Goal: Task Accomplishment & Management: Manage account settings

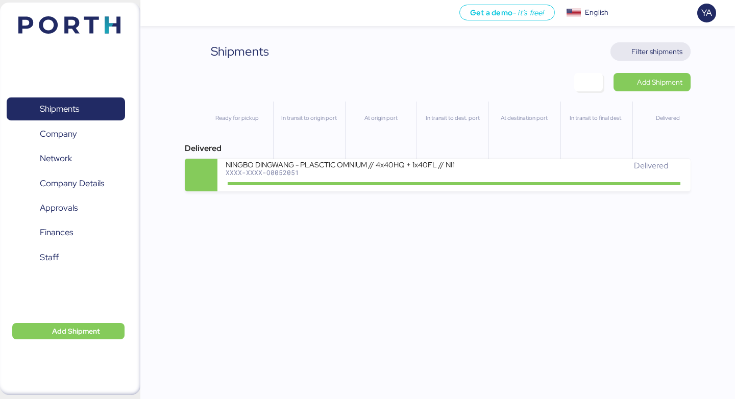
click at [629, 57] on span "Filter shipments" at bounding box center [651, 51] width 64 height 14
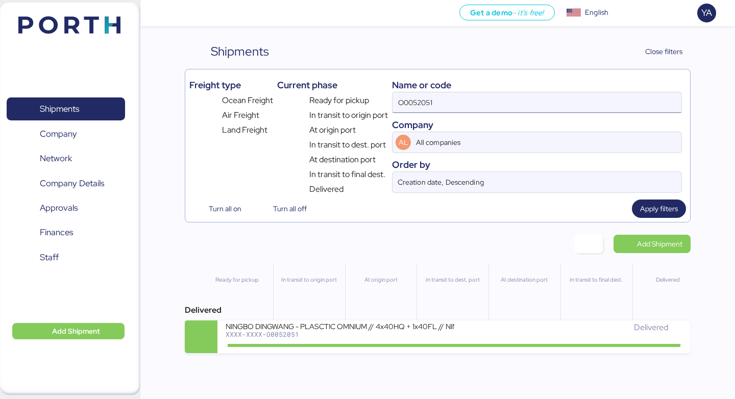
click at [493, 108] on input "O0052051" at bounding box center [536, 102] width 289 height 20
paste input "5"
type input "O0052055"
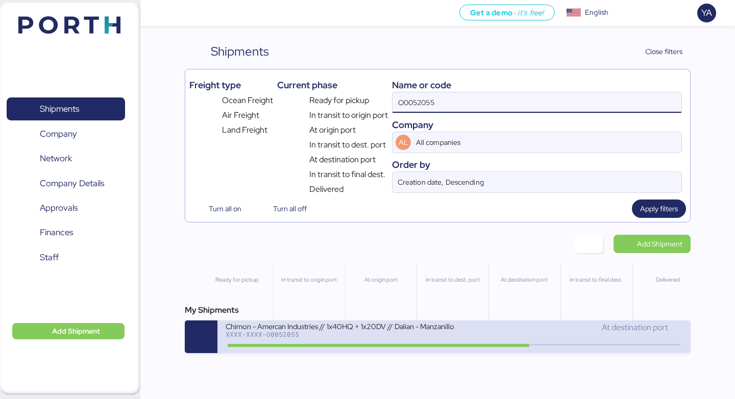
click at [332, 324] on div "Chimon - Amercan Industries // 1x40HQ + 1x20DV // Dalian - Manzanillo // MBL: M…" at bounding box center [340, 326] width 228 height 9
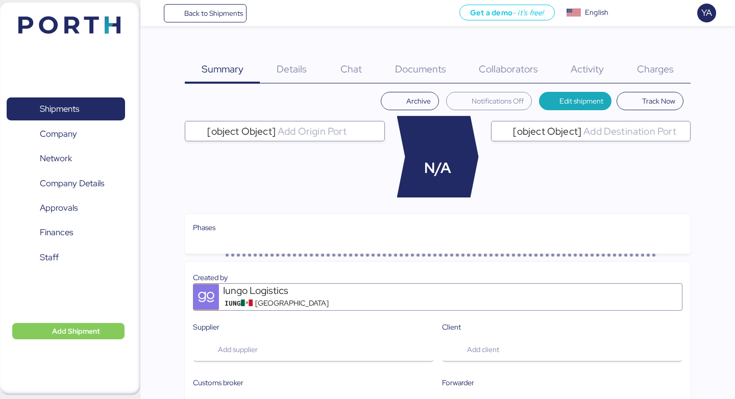
click at [643, 60] on div "Charges 0" at bounding box center [656, 62] width 70 height 41
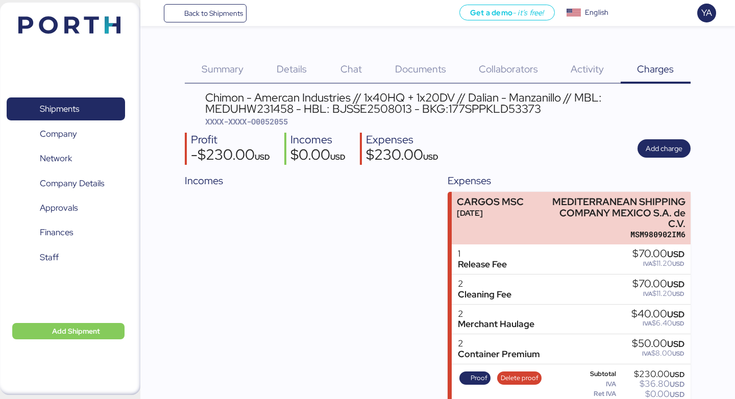
scroll to position [23, 0]
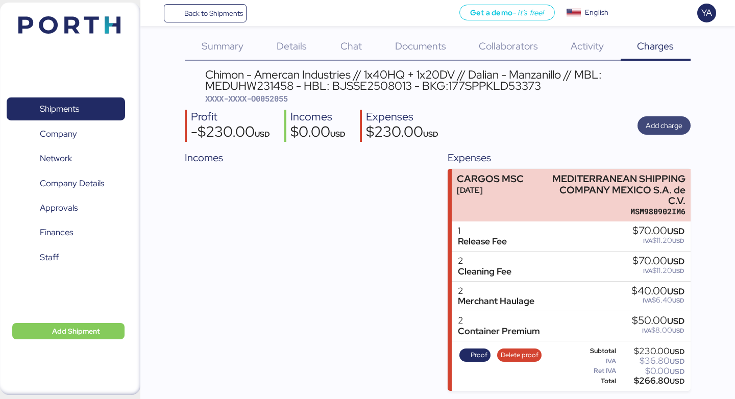
click at [668, 126] on span "Add charge" at bounding box center [664, 125] width 37 height 12
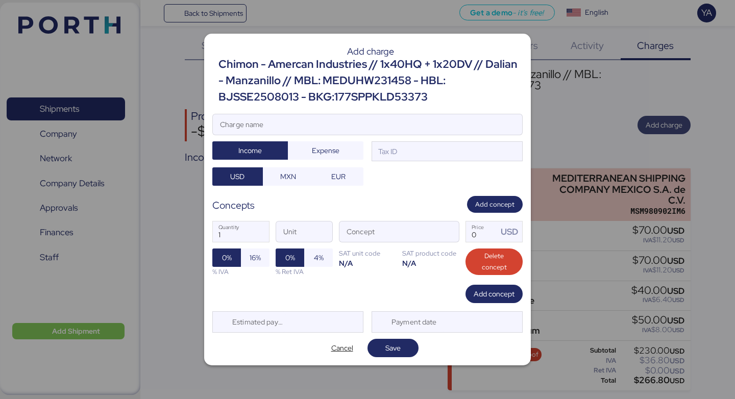
scroll to position [0, 0]
click at [335, 97] on div "Chimon - Amercan Industries // 1x40HQ + 1x20DV // Dalian - Manzanillo // MBL: M…" at bounding box center [370, 81] width 304 height 50
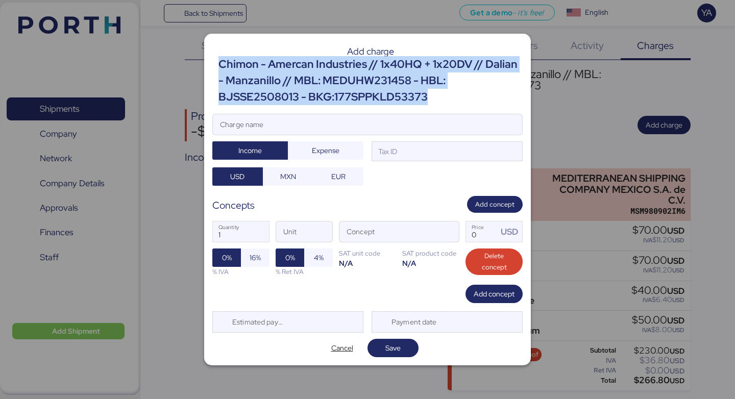
click at [335, 97] on div "Chimon - Amercan Industries // 1x40HQ + 1x20DV // Dalian - Manzanillo // MBL: M…" at bounding box center [370, 81] width 304 height 50
copy div "Chimon - Amercan Industries // 1x40HQ + 1x20DV // Dalian - Manzanillo // MBL: M…"
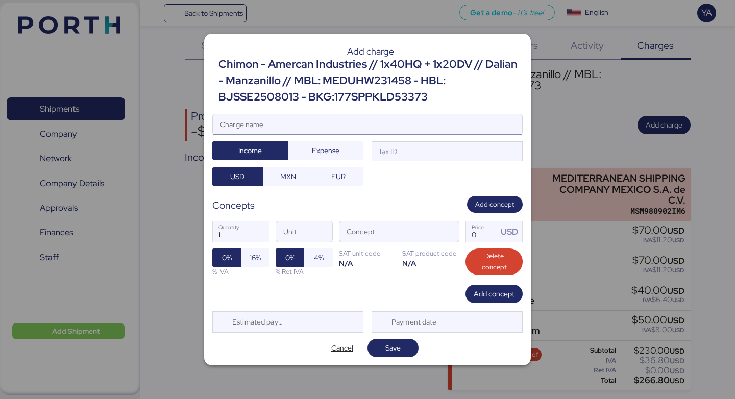
click at [318, 134] on input "Charge name" at bounding box center [367, 124] width 309 height 20
paste input "Chimon - Amercan Industries // 1x40HQ + 1x20DV // Dalian - Manzanillo // MBL: M…"
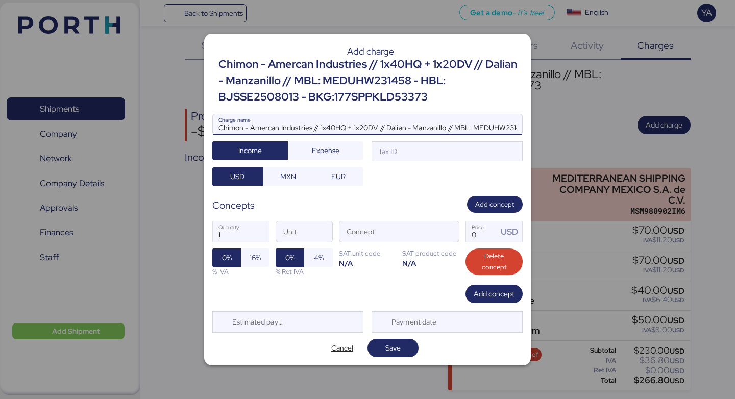
scroll to position [0, 171]
type input "Chimon - Amercan Industries // 1x40HQ + 1x20DV // Dalian - Manzanillo // MBL: M…"
click at [405, 158] on div "Tax ID" at bounding box center [447, 151] width 151 height 20
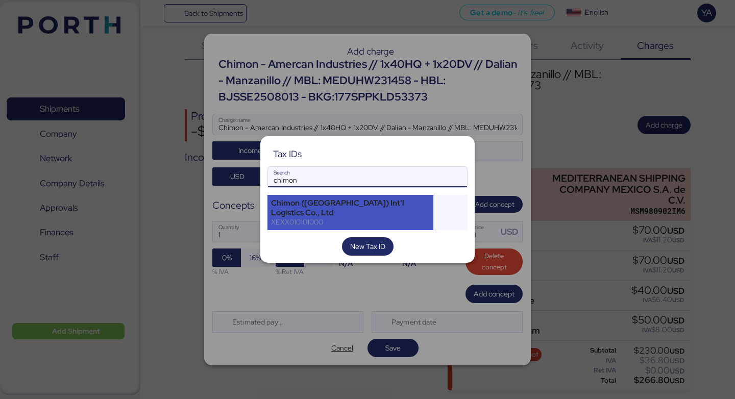
type input "chimon"
click at [363, 203] on div "Chimon ([GEOGRAPHIC_DATA]) Int'l Logistics Co., Ltd" at bounding box center [350, 208] width 159 height 18
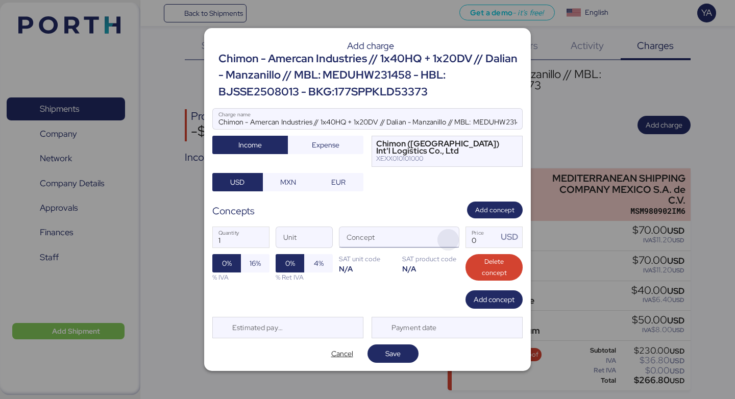
click at [448, 244] on span "button" at bounding box center [447, 239] width 21 height 21
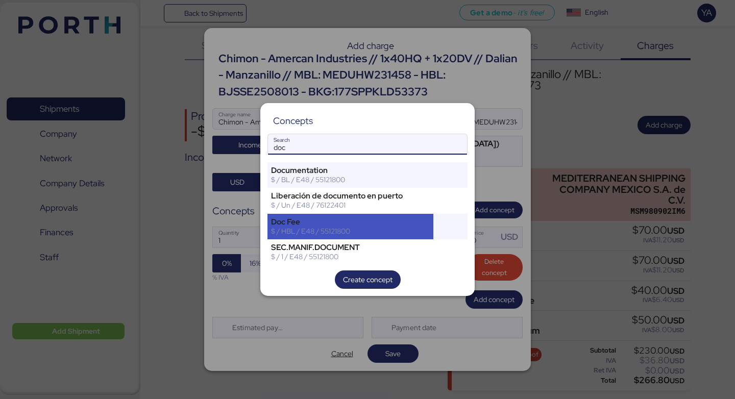
type input "doc"
click at [377, 224] on div "Doc Fee" at bounding box center [350, 221] width 159 height 9
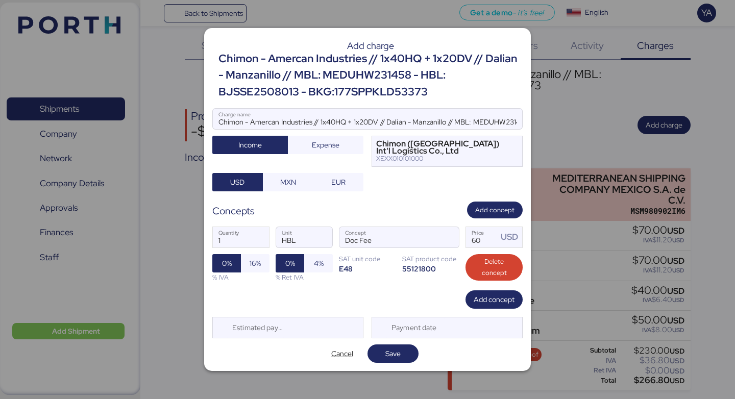
click at [403, 341] on div "Add charge Chimon - Amercan Industries // 1x40HQ + 1x20DV // Dalian - Manzanill…" at bounding box center [367, 199] width 327 height 343
click at [400, 353] on span "Save" at bounding box center [392, 354] width 15 height 12
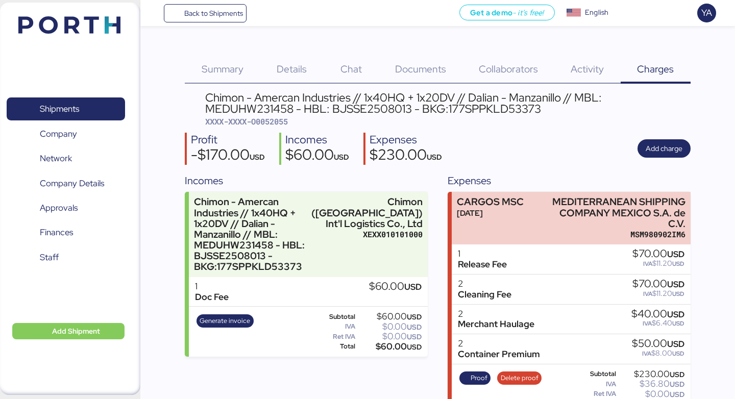
click at [372, 70] on div "Chat 0" at bounding box center [351, 62] width 55 height 41
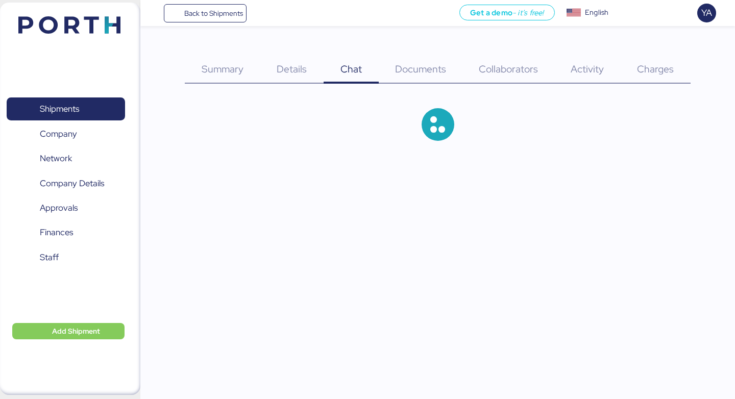
click at [406, 70] on span "Documents" at bounding box center [420, 68] width 51 height 13
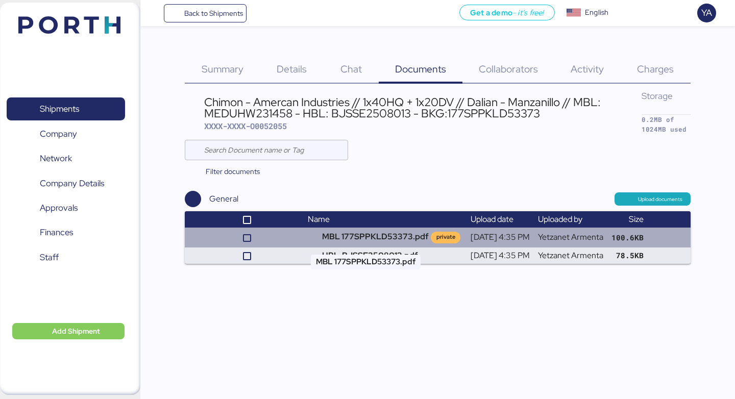
click at [366, 238] on td "MBL 177SPPKLD53373.pdf private" at bounding box center [385, 237] width 162 height 19
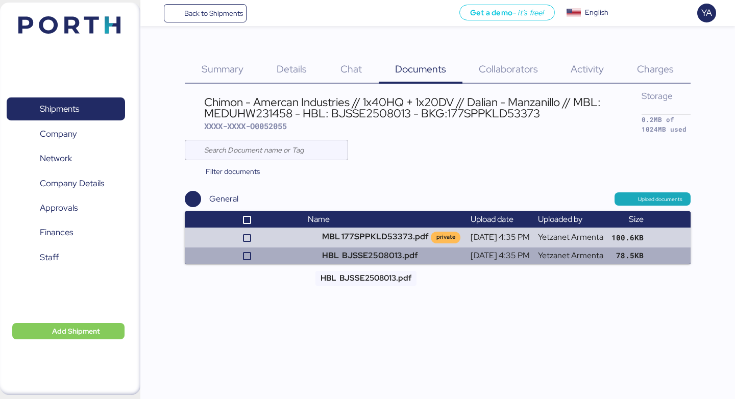
click at [379, 252] on td "HBL BJSSE2508013.pdf" at bounding box center [385, 256] width 162 height 16
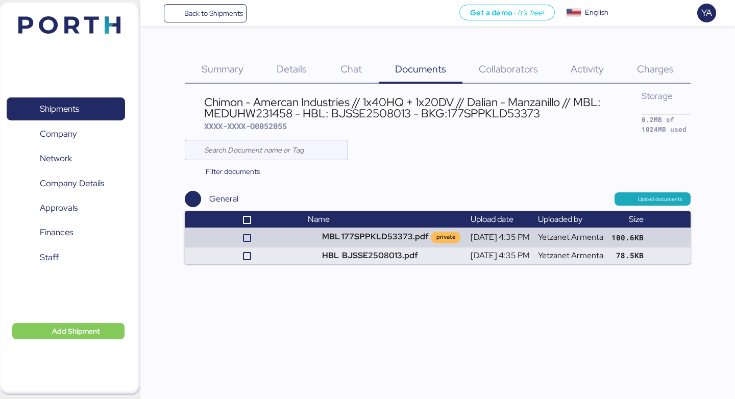
click at [662, 58] on div "Charges 0" at bounding box center [656, 62] width 70 height 41
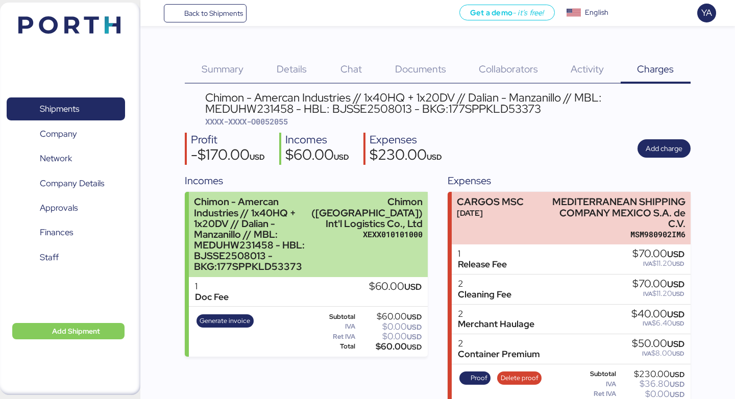
click at [307, 231] on div "Chimon - Amercan Industries // 1x40HQ + 1x20DV // Dalian - Manzanillo // MBL: M…" at bounding box center [250, 234] width 113 height 76
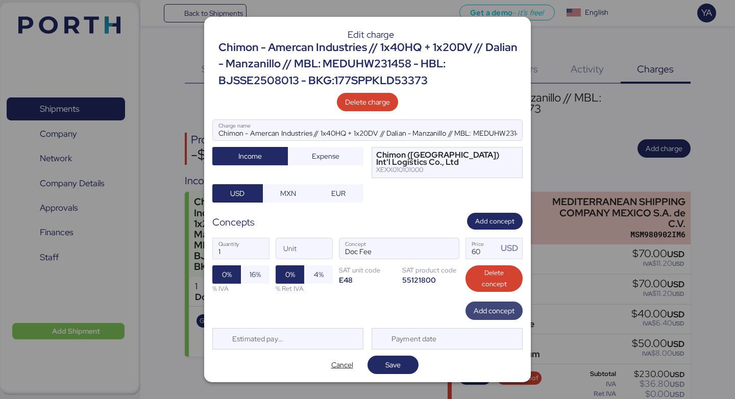
click at [493, 312] on span "Add concept" at bounding box center [494, 311] width 41 height 12
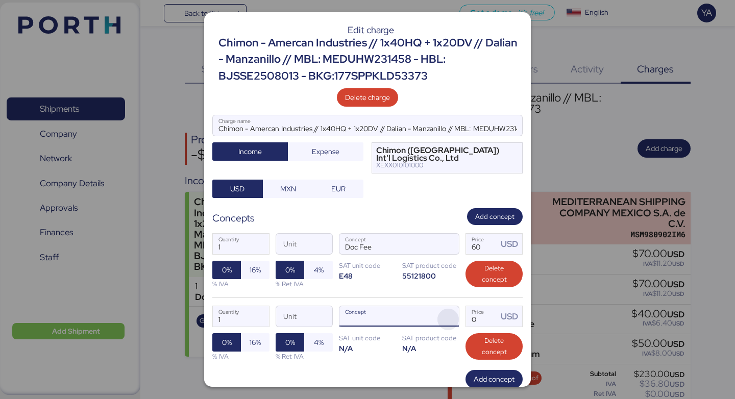
click at [448, 319] on span "button" at bounding box center [447, 319] width 21 height 21
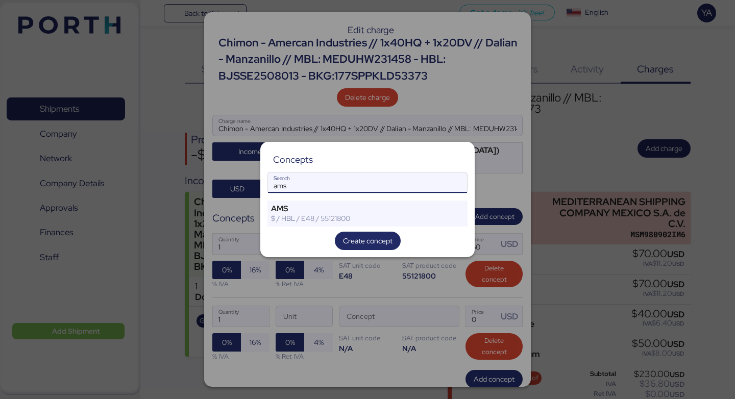
type input "ams"
click at [389, 200] on div "Concepts ams Search AMS $ / HBL / E48 / 55121800 Create concept" at bounding box center [367, 199] width 214 height 115
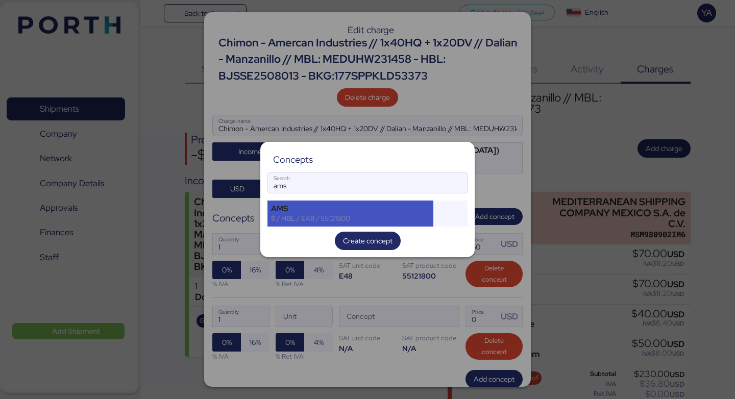
click at [429, 220] on div "$ / HBL / E48 / 55121800" at bounding box center [350, 218] width 159 height 9
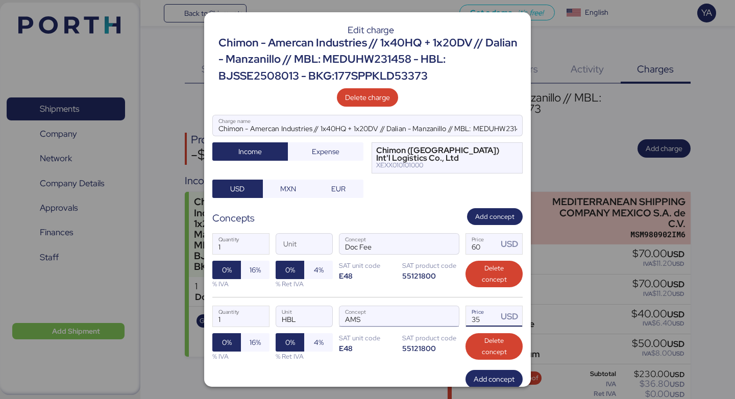
drag, startPoint x: 485, startPoint y: 322, endPoint x: 404, endPoint y: 320, distance: 81.2
click at [404, 320] on div "1 Quantity HBL Unit AMS Concept 35 Price USD 0% 16% % IVA 0% 4% % Ret IVA SAT u…" at bounding box center [367, 333] width 310 height 72
type input "40"
click at [487, 373] on span "Add concept" at bounding box center [494, 379] width 41 height 14
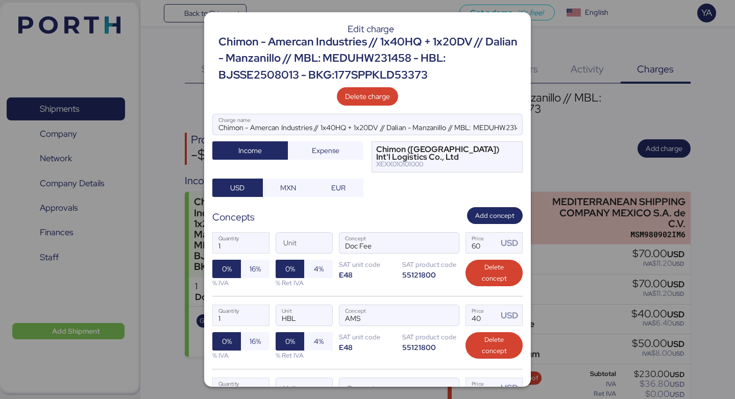
scroll to position [112, 0]
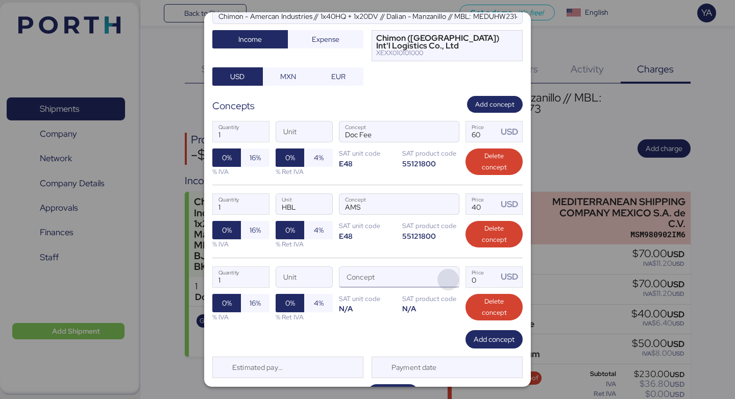
click at [452, 272] on span "button" at bounding box center [447, 279] width 21 height 21
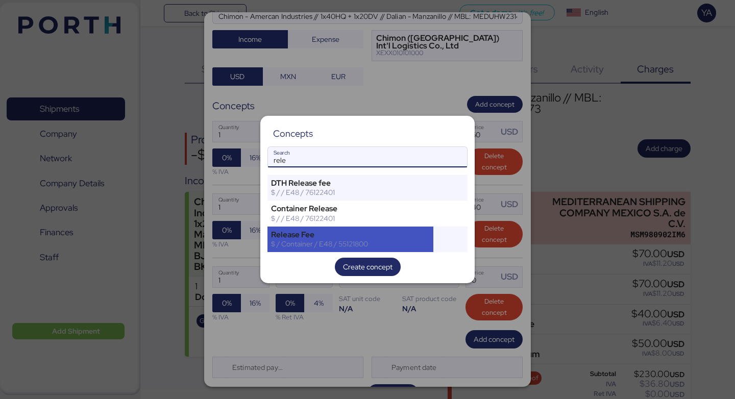
type input "rele"
click at [355, 238] on div "Release Fee" at bounding box center [350, 234] width 159 height 9
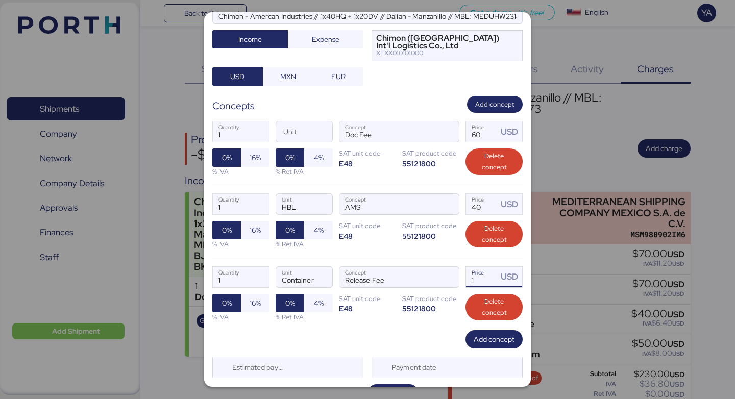
click at [488, 281] on input "1" at bounding box center [482, 277] width 32 height 20
click at [402, 383] on div "Edit charge Chimon - Amercan Industries // 1x40HQ + 1x20DV // Dalian - Manzanil…" at bounding box center [367, 199] width 327 height 375
click at [402, 385] on span "Save" at bounding box center [392, 393] width 51 height 18
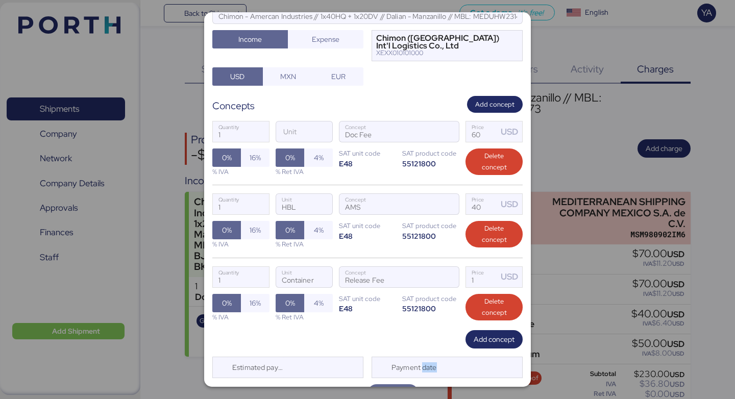
scroll to position [128, 0]
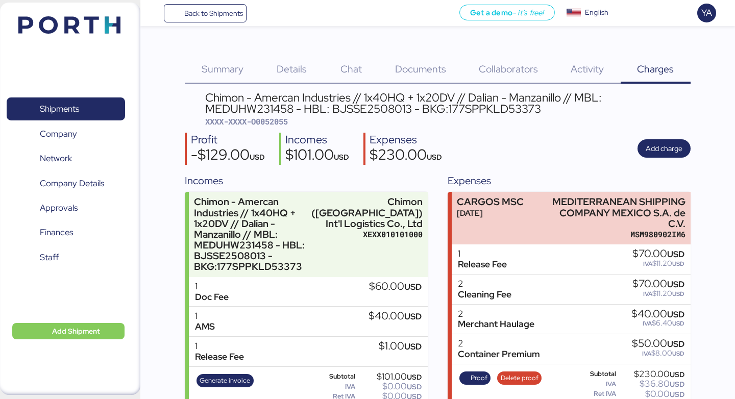
click at [304, 48] on div "Details 0" at bounding box center [292, 62] width 64 height 41
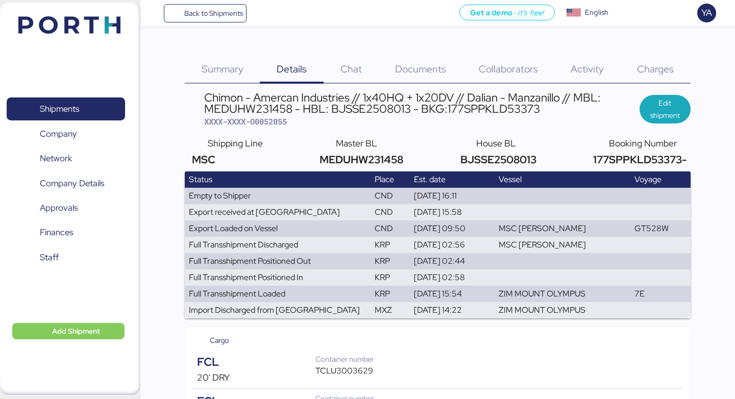
click at [430, 74] on span "Documents" at bounding box center [420, 68] width 51 height 13
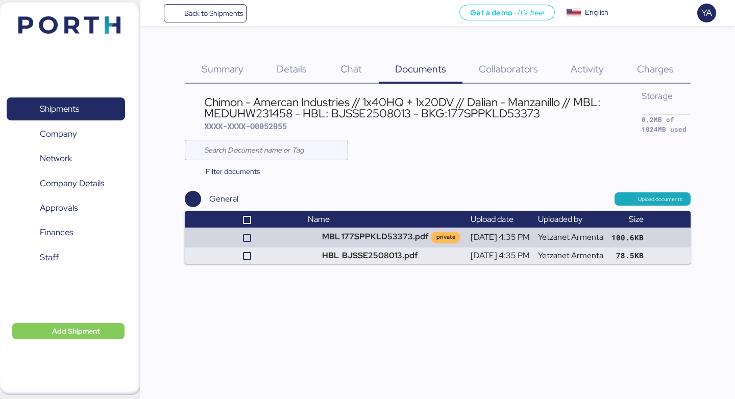
click at [306, 65] on div "Details 0" at bounding box center [292, 62] width 64 height 41
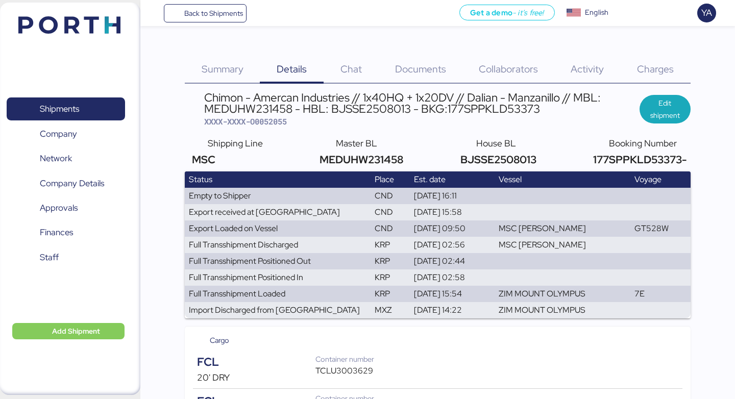
click at [647, 58] on div "Charges 0" at bounding box center [656, 62] width 70 height 41
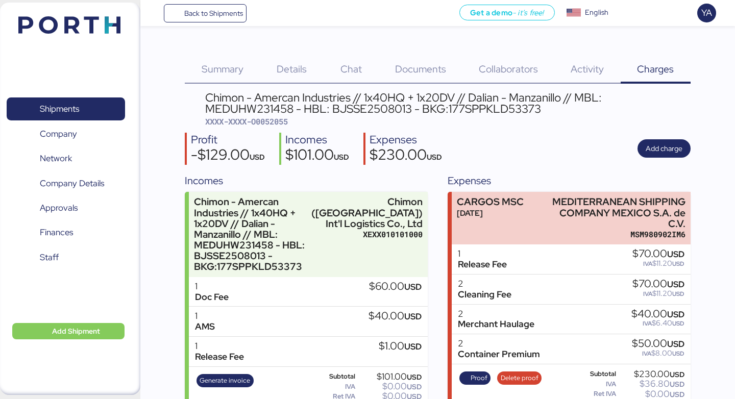
click at [399, 65] on span "Documents" at bounding box center [420, 68] width 51 height 13
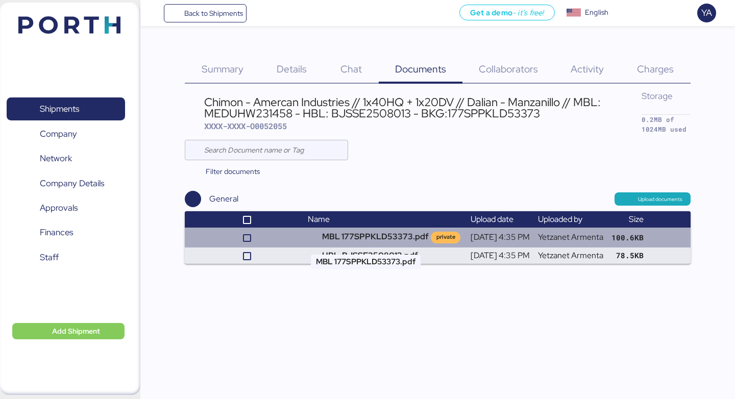
click at [373, 240] on td "MBL 177SPPKLD53373.pdf private" at bounding box center [385, 237] width 162 height 19
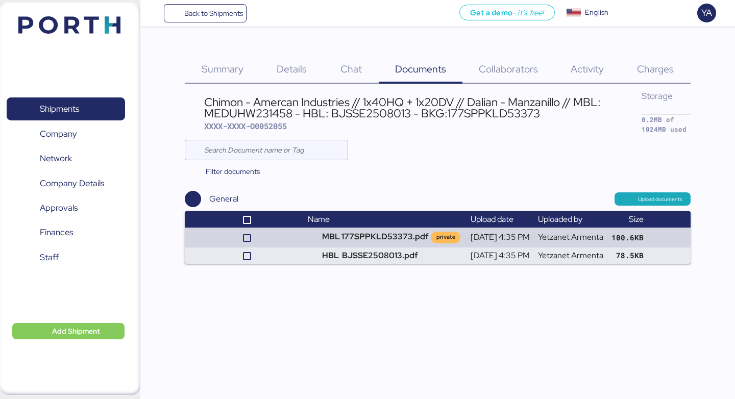
click at [667, 60] on div "Charges 0" at bounding box center [656, 62] width 70 height 41
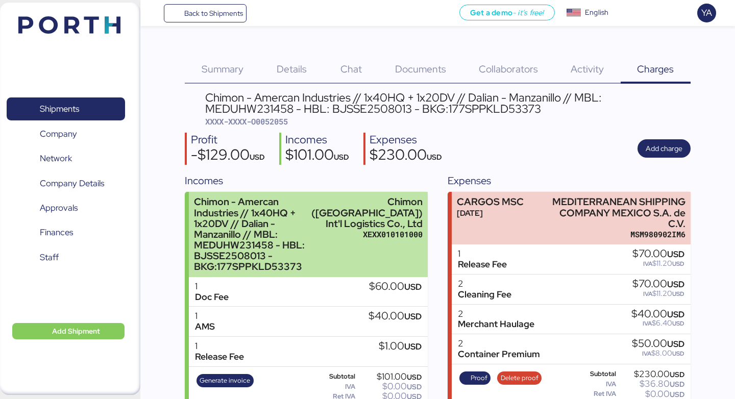
click at [397, 223] on div "Chimon ([GEOGRAPHIC_DATA]) Int'l Logistics Co., Ltd" at bounding box center [366, 212] width 111 height 32
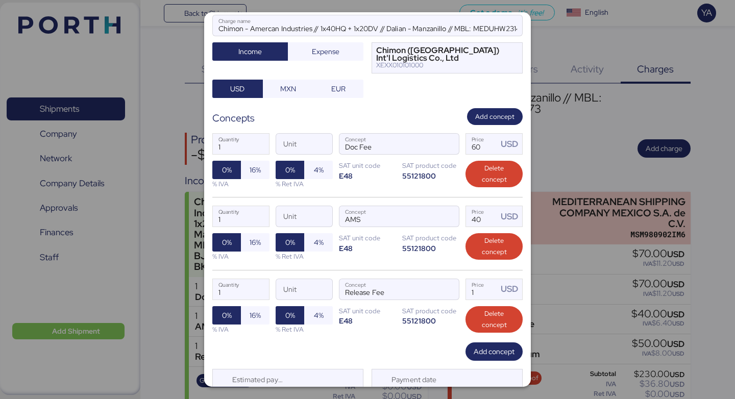
scroll to position [136, 0]
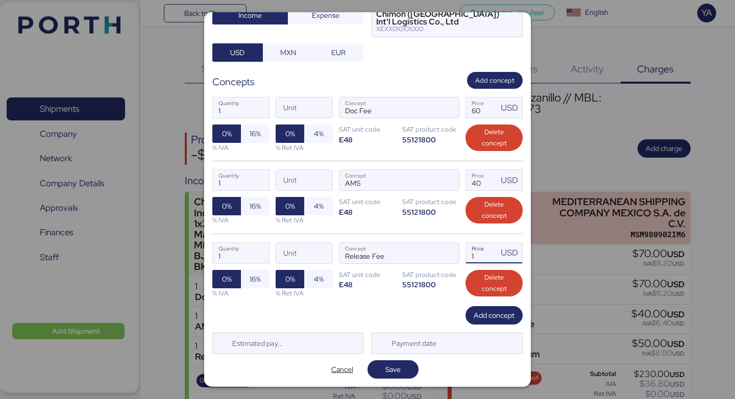
click at [486, 259] on input "1" at bounding box center [482, 253] width 32 height 20
type input "300"
click at [498, 312] on span "Add concept" at bounding box center [494, 315] width 41 height 12
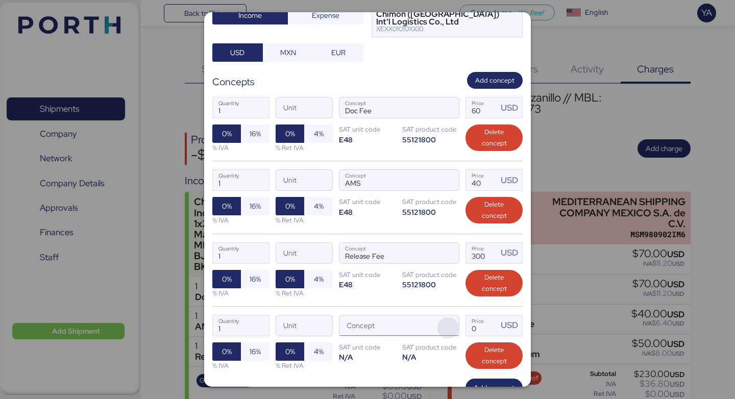
click at [444, 326] on span "button" at bounding box center [447, 327] width 21 height 21
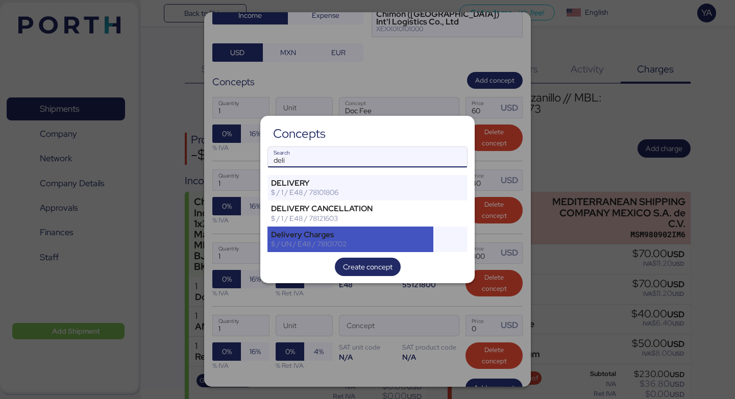
type input "deli"
click at [326, 230] on div "Delivery Charges" at bounding box center [350, 234] width 159 height 9
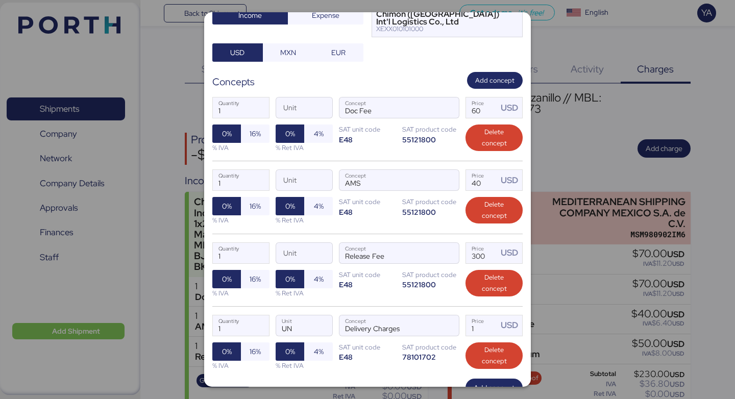
scroll to position [209, 0]
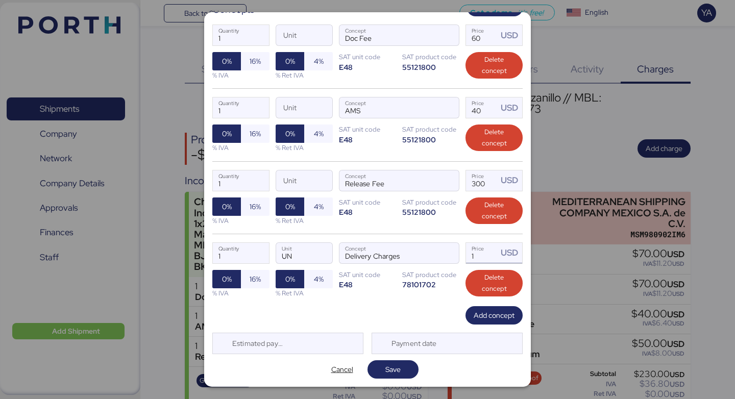
click at [478, 258] on input "1" at bounding box center [482, 253] width 32 height 20
paste input "6885"
type input "6885"
click at [493, 325] on div "Edit charge Chimon - Amercan Industries // 1x40HQ + 1x20DV // Dalian - Manzanil…" at bounding box center [367, 199] width 327 height 375
click at [489, 323] on span "Add concept" at bounding box center [493, 315] width 57 height 18
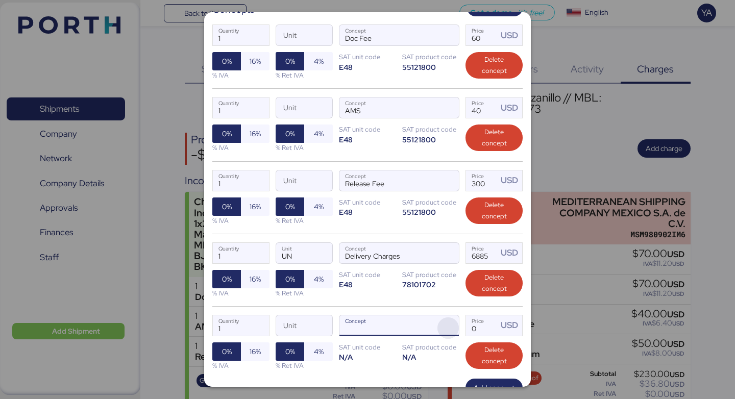
click at [454, 333] on span "button" at bounding box center [447, 327] width 21 height 21
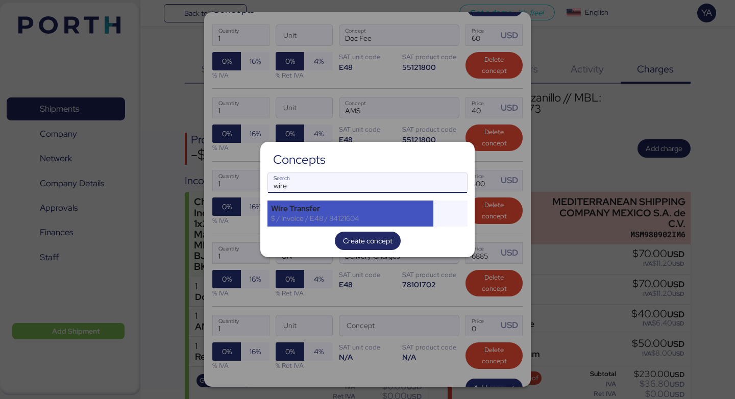
type input "wire"
click at [353, 210] on div "Wire Transfer" at bounding box center [350, 208] width 159 height 9
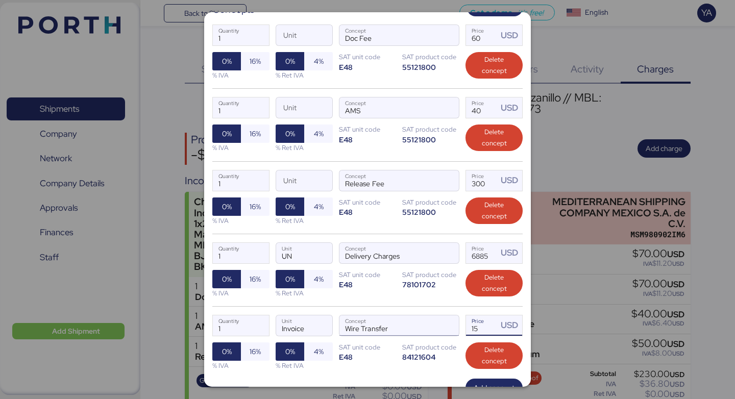
drag, startPoint x: 482, startPoint y: 328, endPoint x: 431, endPoint y: 325, distance: 51.1
click at [431, 325] on div "1 Quantity Invoice Unit Wire Transfer Concept 15 Price USD 0% 16% % IVA 0% 4% %…" at bounding box center [367, 342] width 310 height 72
type input "20"
click at [394, 302] on div "1 Quantity UN Unit Delivery Charges Concept 6885 Price USD 0% 16% % IVA 0% 4% %…" at bounding box center [367, 270] width 310 height 72
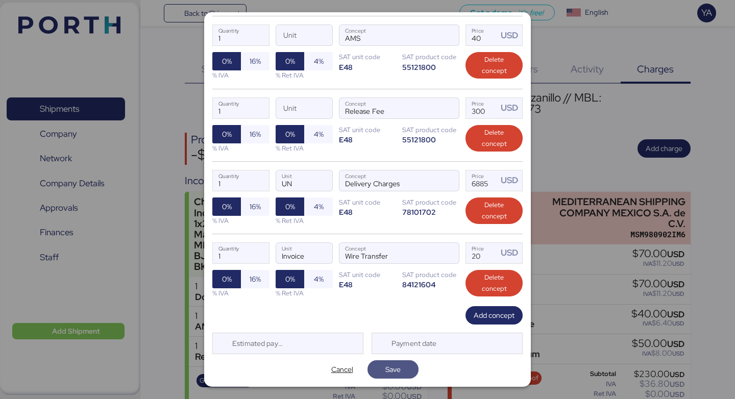
click at [401, 361] on span "Save" at bounding box center [392, 369] width 51 height 18
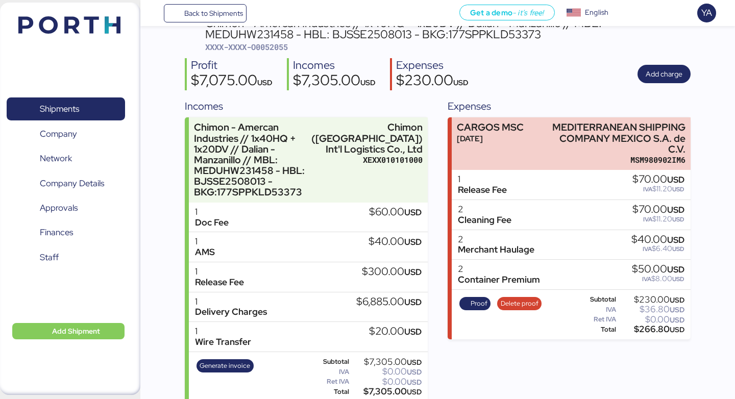
scroll to position [59, 0]
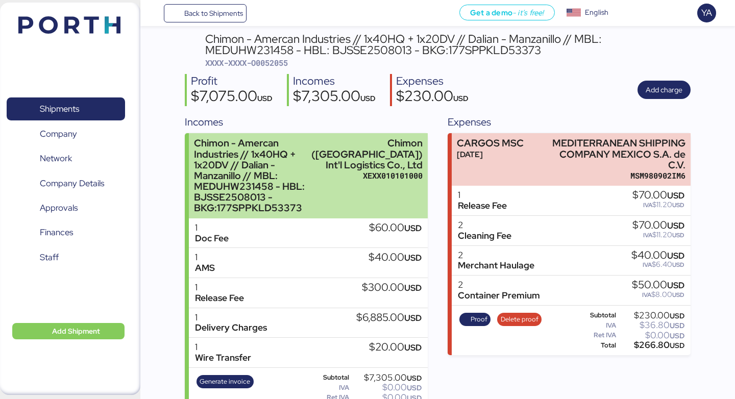
click at [307, 139] on div "Chimon - Amercan Industries // 1x40HQ + 1x20DV // Dalian - Manzanillo // MBL: M…" at bounding box center [250, 176] width 113 height 76
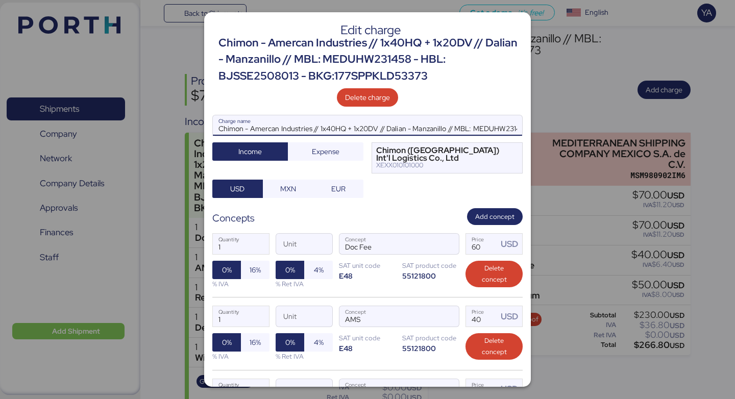
click at [321, 129] on input "Chimon - Amercan Industries // 1x40HQ + 1x20DV // Dalian - Manzanillo // MBL: M…" at bounding box center [367, 125] width 309 height 20
type input "Chimon - Amercan Industries // DAP // 1x40HQ + 1x20DV // Dalian - Manzanillo //…"
click at [415, 195] on div "Chimon - Amercan Industries // DAP // 1x40HQ + 1x20DV // Dalian - Manzanillo //…" at bounding box center [367, 156] width 310 height 83
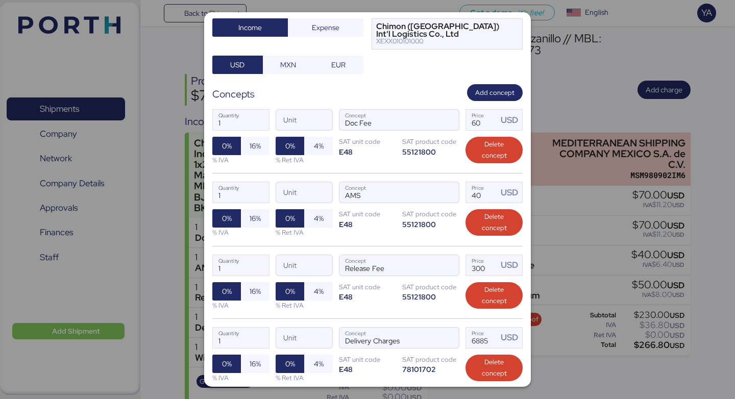
scroll to position [281, 0]
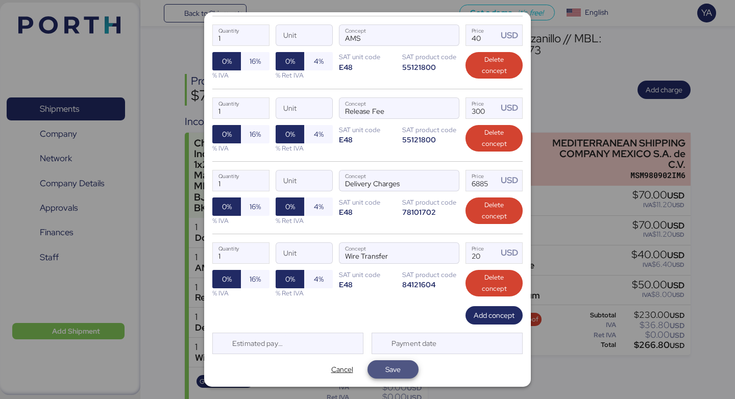
click at [399, 368] on span "Save" at bounding box center [392, 369] width 15 height 12
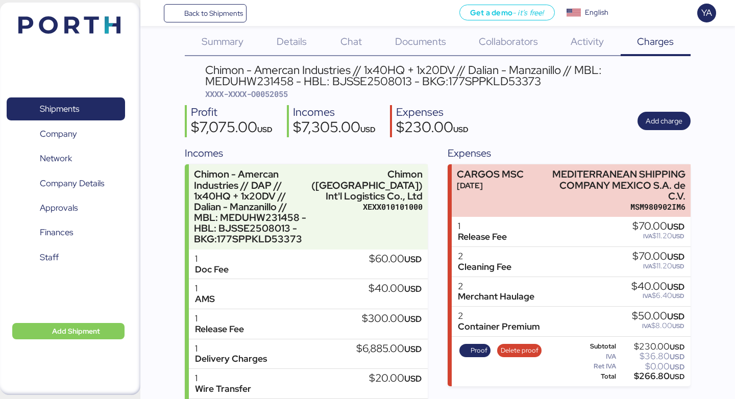
scroll to position [0, 0]
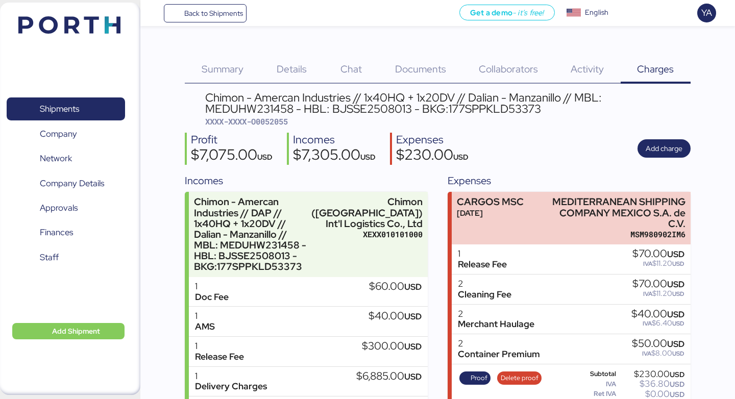
click at [281, 125] on span "XXXX-XXXX-O0052055" at bounding box center [246, 121] width 83 height 10
copy span "O0052055"
click at [221, 22] on div "Back to Shipments Get a demo - it’s free! Get a demo English Inglés English YA" at bounding box center [437, 13] width 595 height 26
click at [221, 20] on span "Back to Shipments" at bounding box center [205, 13] width 76 height 18
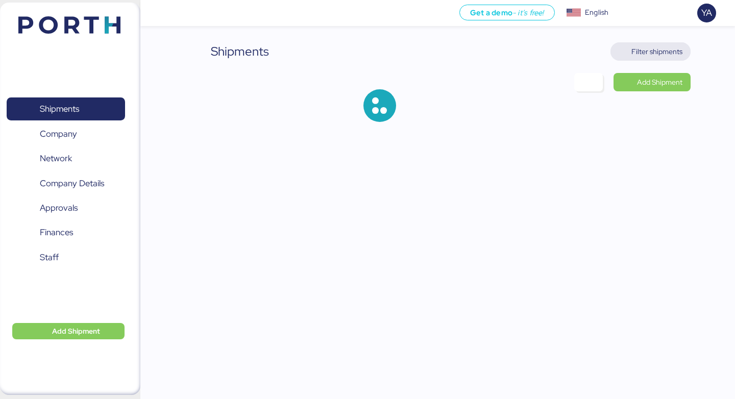
click at [662, 48] on span "Filter shipments" at bounding box center [656, 51] width 51 height 12
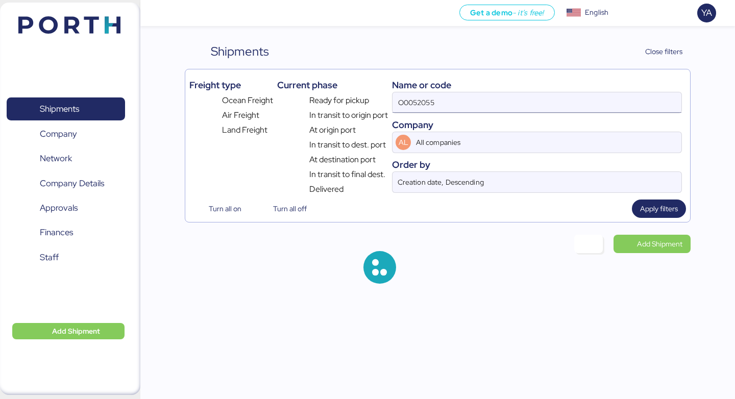
click at [545, 107] on input "O0052055" at bounding box center [536, 102] width 289 height 20
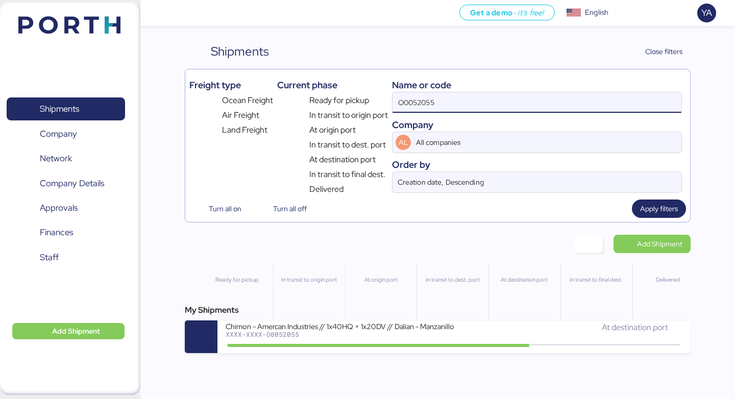
click at [545, 107] on input "O0052055" at bounding box center [536, 102] width 289 height 20
paste input "1"
type input "O0052051"
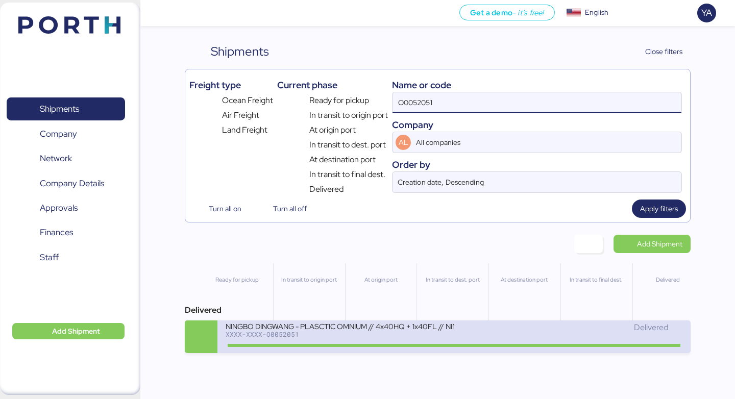
click at [426, 340] on div "NINGBO DINGWANG - PLASCTIC OMNIUM // 4x40HQ + 1x40FL // NINGBO - MANZANILLO // …" at bounding box center [340, 333] width 228 height 22
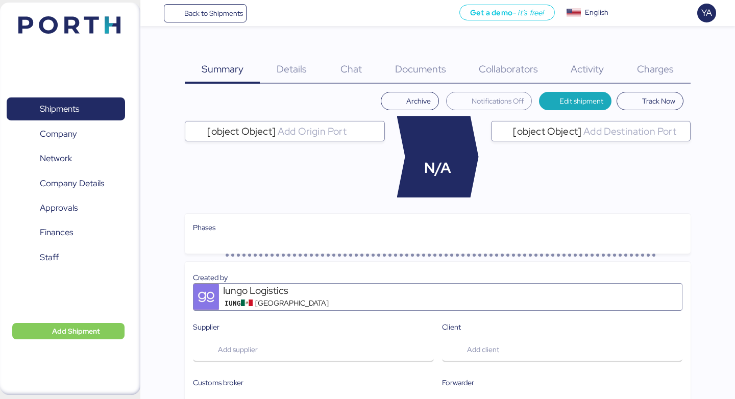
click at [671, 65] on span "Charges" at bounding box center [655, 68] width 37 height 13
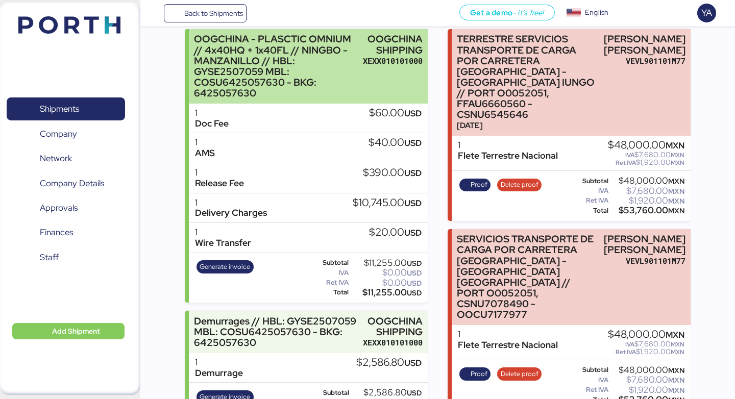
scroll to position [115, 0]
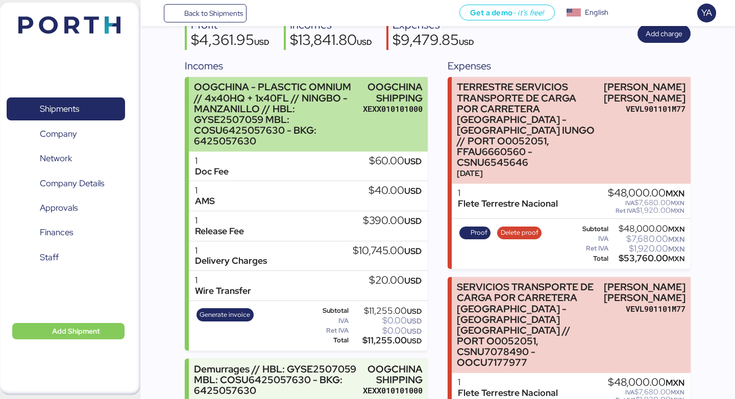
click at [392, 136] on div "OOGCHINA SHIPPING XEXX010101000" at bounding box center [393, 114] width 60 height 65
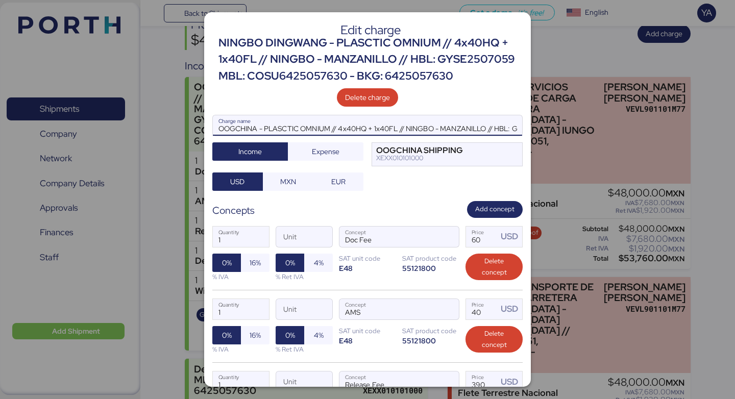
drag, startPoint x: 257, startPoint y: 128, endPoint x: 182, endPoint y: 126, distance: 75.1
click at [182, 126] on div "Edit charge NINGBO DINGWANG - PLASCTIC OMNIUM // 4x40HQ + 1x40FL // NINGBO - MA…" at bounding box center [367, 199] width 735 height 399
click at [291, 59] on div "NINGBO DINGWANG - PLASCTIC OMNIUM // 4x40HQ + 1x40FL // NINGBO - MANZANILLO // …" at bounding box center [370, 60] width 304 height 50
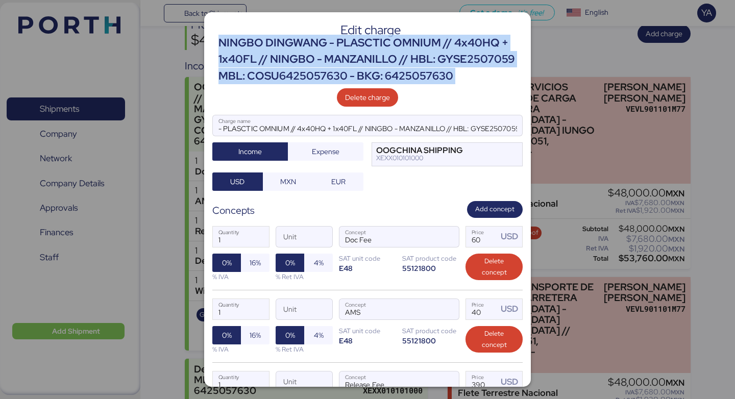
click at [291, 59] on div "NINGBO DINGWANG - PLASCTIC OMNIUM // 4x40HQ + 1x40FL // NINGBO - MANZANILLO // …" at bounding box center [370, 60] width 304 height 50
copy div "NINGBO DINGWANG - PLASCTIC OMNIUM // 4x40HQ + 1x40FL // NINGBO - MANZANILLO // …"
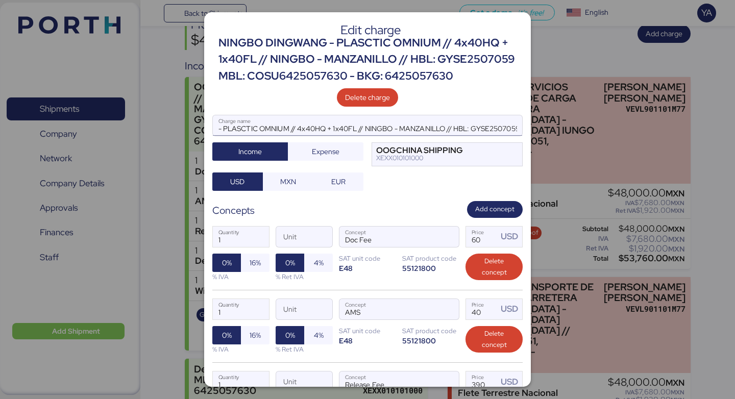
click at [273, 126] on input "- PLASCTIC OMNIUM // 4x40HQ + 1x40FL // NINGBO - MANZANILLO // HBL: GYSE2507059…" at bounding box center [367, 125] width 309 height 20
paste input "NINGBO DINGWANG"
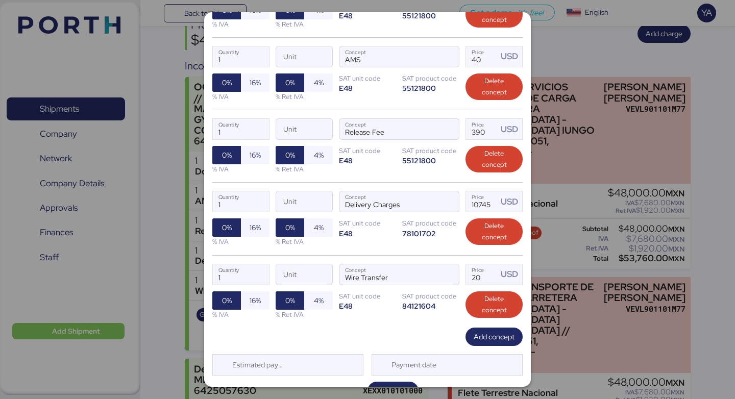
scroll to position [274, 0]
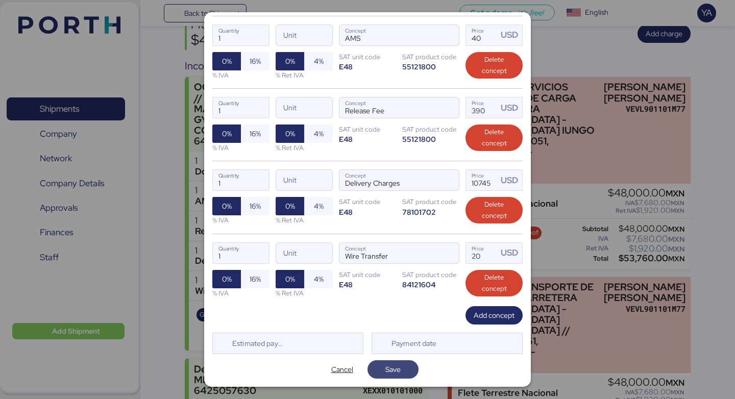
type input "NINGBO DINGWANG - PLASCTIC OMNIUM // 4x40HQ + 1x40FL // NINGBO - MANZANILLO // …"
click at [393, 366] on span "Save" at bounding box center [392, 369] width 15 height 12
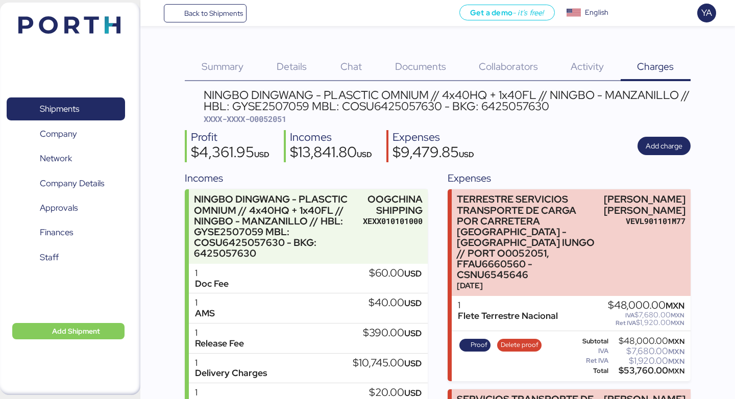
scroll to position [0, 0]
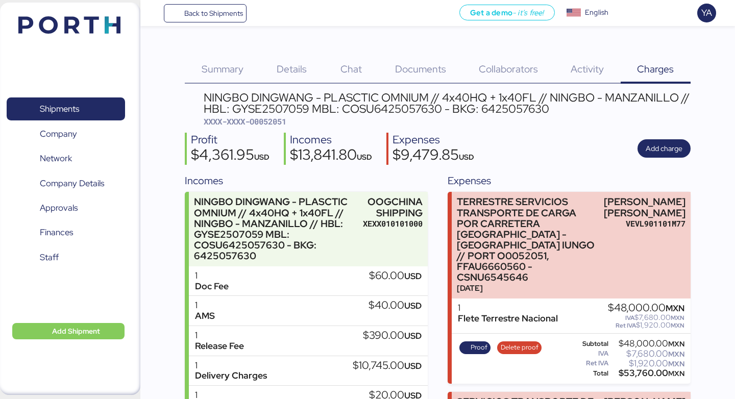
click at [281, 113] on div "NINGBO DINGWANG - PLASCTIC OMNIUM // 4x40HQ + 1x40FL // NINGBO - MANZANILLO // …" at bounding box center [447, 103] width 486 height 23
click at [281, 124] on span "XXXX-XXXX-O0052051" at bounding box center [245, 121] width 83 height 10
copy span "O0052051"
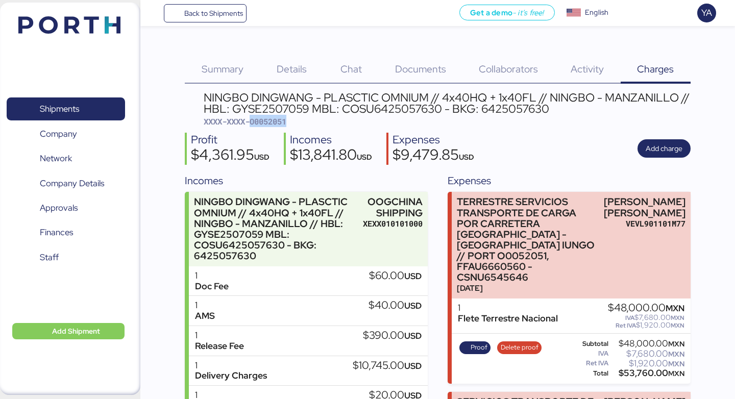
copy span "O0052051"
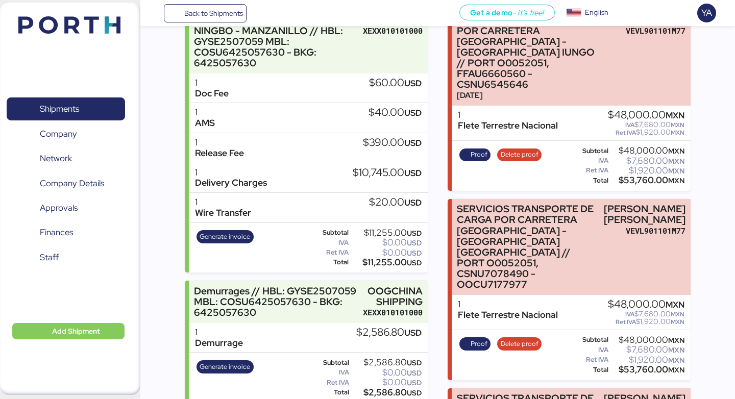
scroll to position [194, 0]
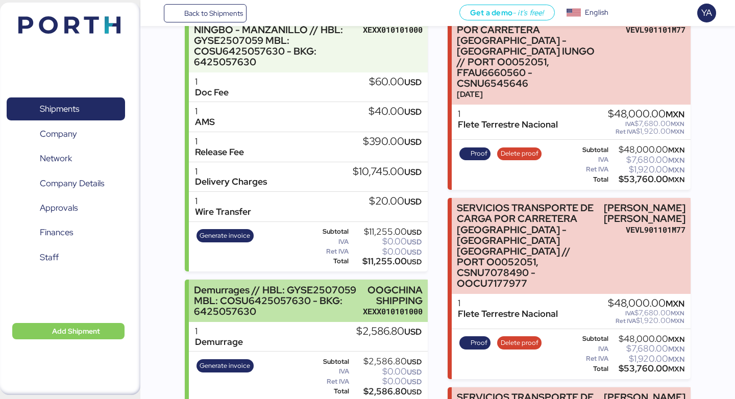
click at [350, 305] on div "Demurrages // HBL: GYSE2507059 MBL: COSU6425057630 - BKG: 6425057630" at bounding box center [276, 301] width 164 height 32
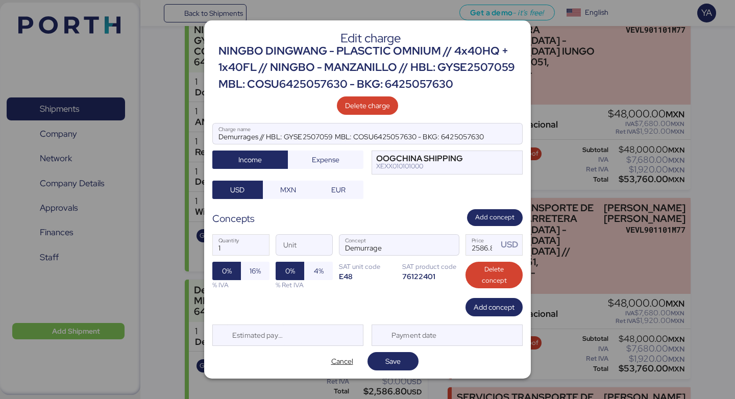
click at [315, 52] on div "NINGBO DINGWANG - PLASCTIC OMNIUM // 4x40HQ + 1x40FL // NINGBO - MANZANILLO // …" at bounding box center [370, 68] width 304 height 50
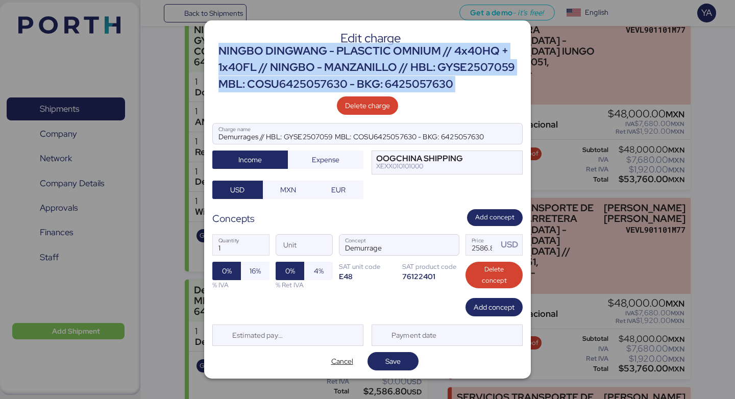
click at [315, 52] on div "NINGBO DINGWANG - PLASCTIC OMNIUM // 4x40HQ + 1x40FL // NINGBO - MANZANILLO // …" at bounding box center [370, 68] width 304 height 50
copy div "NINGBO DINGWANG - PLASCTIC OMNIUM // 4x40HQ + 1x40FL // NINGBO - MANZANILLO // …"
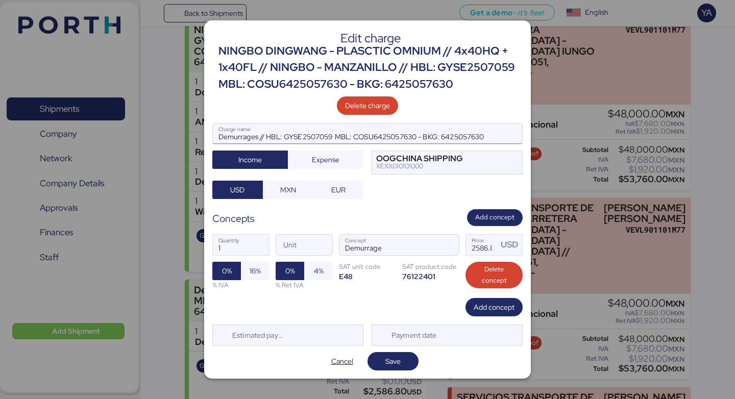
click at [310, 133] on input "Demurrages // HBL: GYSE2507059 MBL: COSU6425057630 - BKG: 6425057630" at bounding box center [367, 134] width 309 height 20
paste input "NINGBO DINGWANG - PLASCTIC OMNIUM // 4x40HQ + 1x40FL // NINGBO - MANZANILLO"
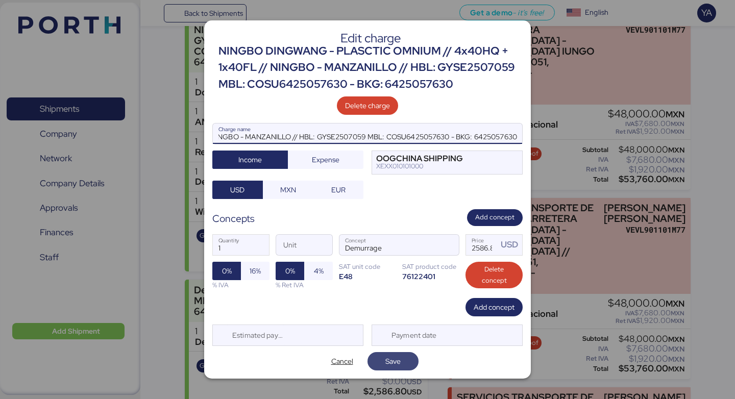
type input "NINGBO DINGWANG - PLASCTIC OMNIUM // 4x40HQ + 1x40FL // NINGBO - MANZANILLO // …"
click at [381, 357] on span "Save" at bounding box center [393, 361] width 35 height 14
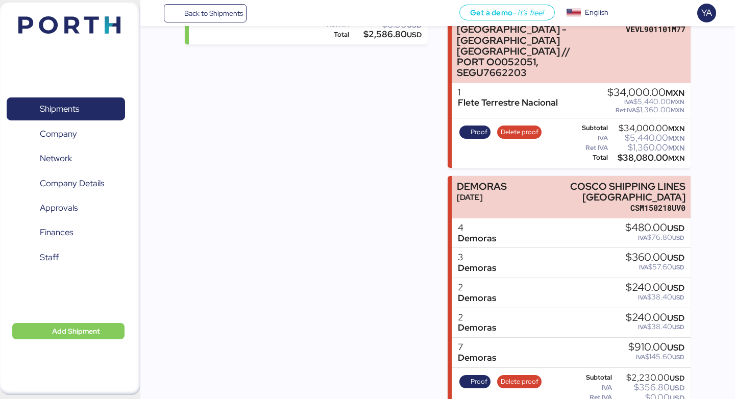
scroll to position [583, 0]
click at [461, 376] on span "Proof" at bounding box center [475, 382] width 32 height 13
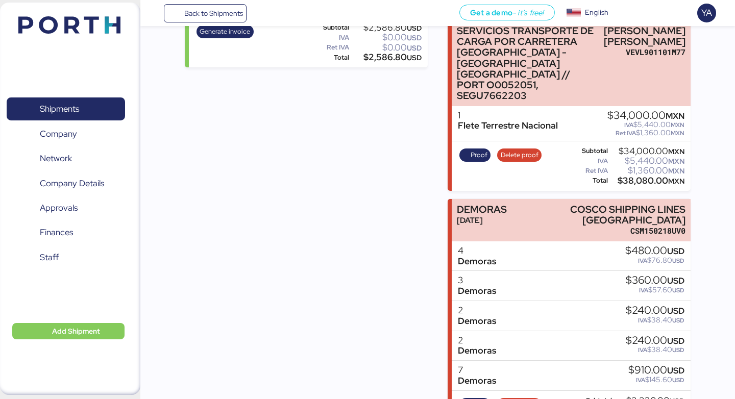
scroll to position [572, 0]
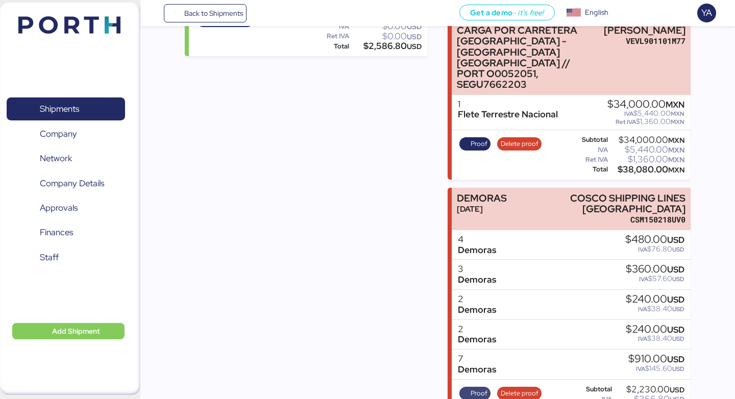
click at [477, 388] on span "Proof" at bounding box center [479, 393] width 17 height 11
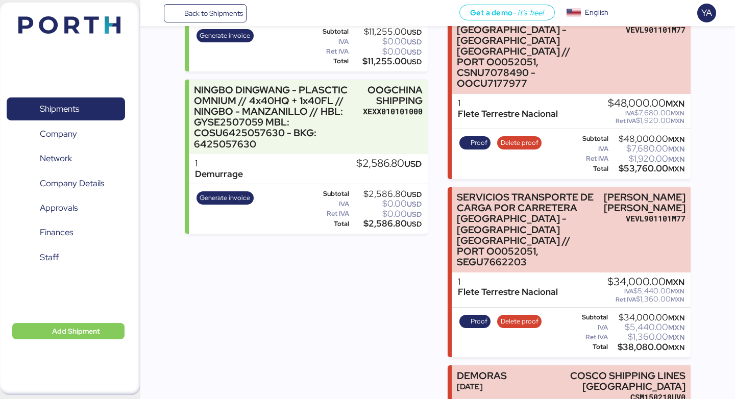
scroll to position [393, 0]
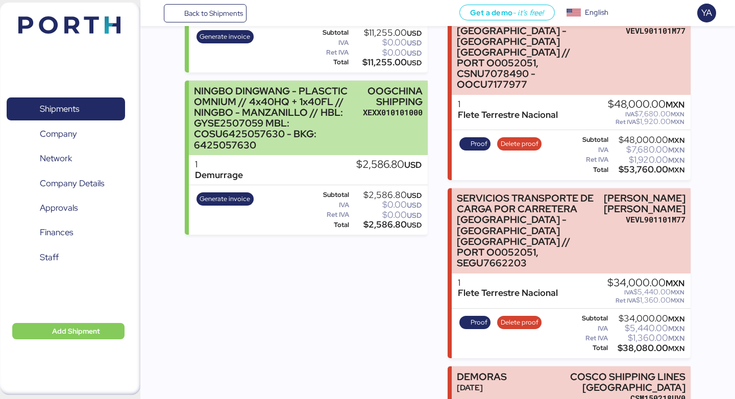
click at [346, 90] on div "NINGBO DINGWANG - PLASCTIC OMNIUM // 4x40HQ + 1x40FL // NINGBO - MANZANILLO // …" at bounding box center [276, 118] width 164 height 65
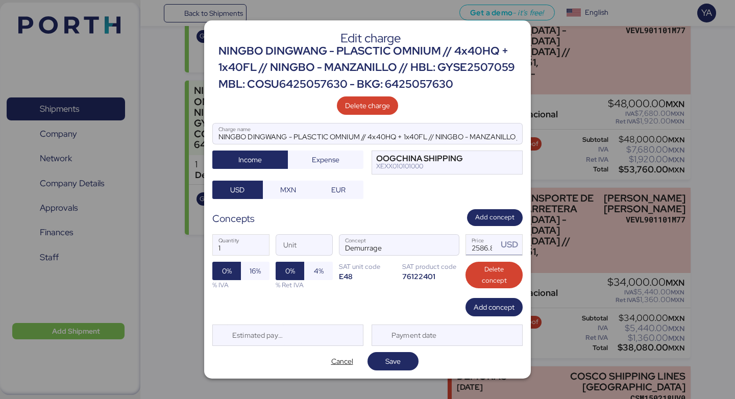
click at [478, 253] on input "2586.8" at bounding box center [482, 245] width 32 height 20
type input "2230"
click at [410, 364] on span "Save" at bounding box center [392, 361] width 51 height 18
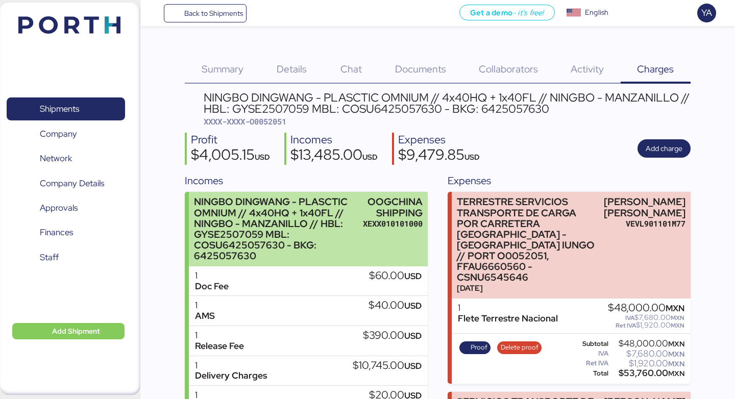
scroll to position [11, 0]
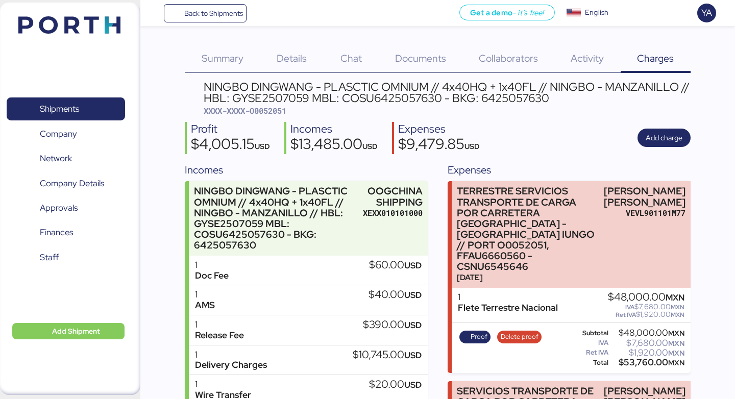
click at [300, 60] on span "Details" at bounding box center [292, 58] width 30 height 13
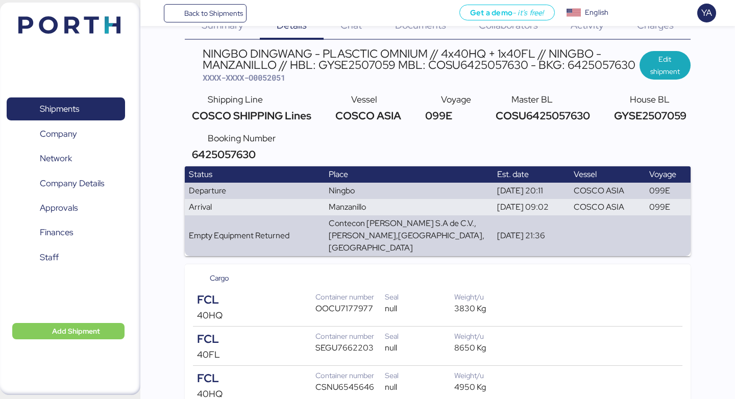
scroll to position [43, 0]
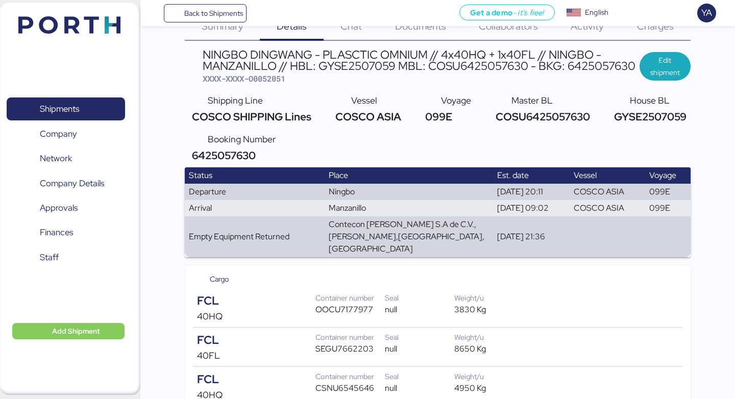
click at [656, 29] on span "Charges" at bounding box center [655, 25] width 37 height 13
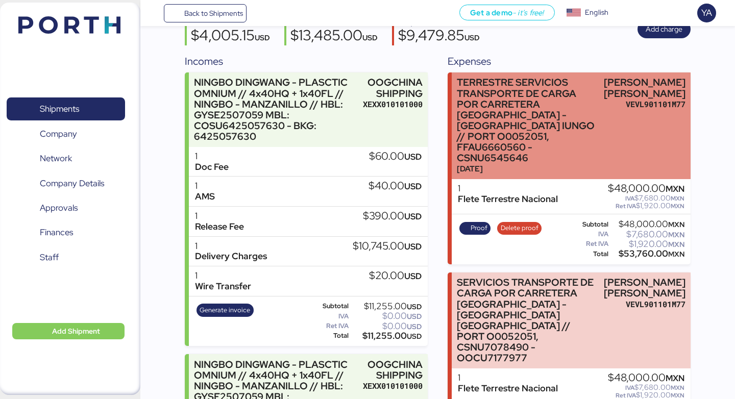
scroll to position [123, 0]
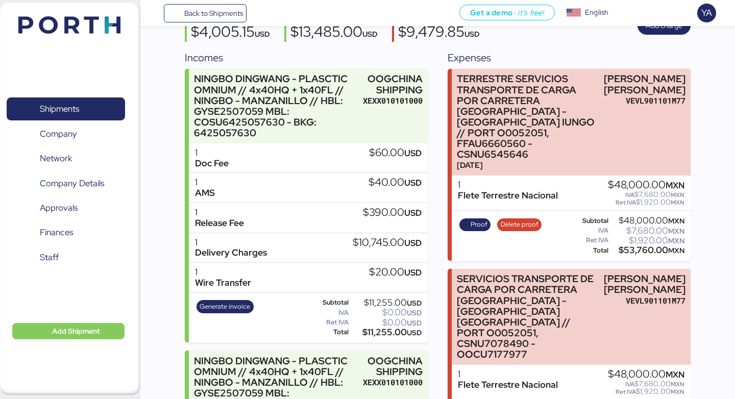
click at [401, 215] on div "$390.00 USD" at bounding box center [392, 212] width 59 height 11
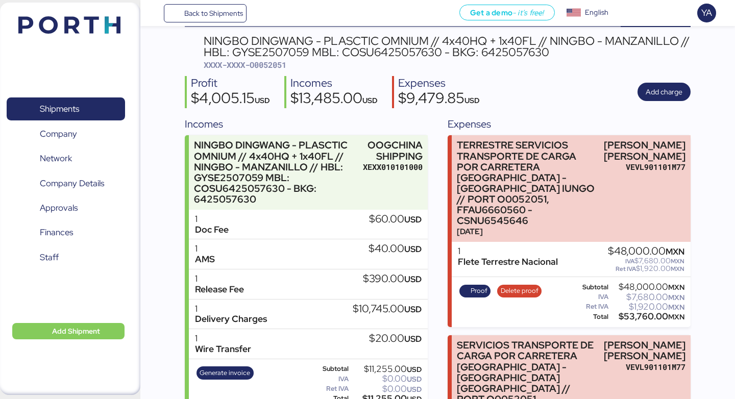
scroll to position [0, 0]
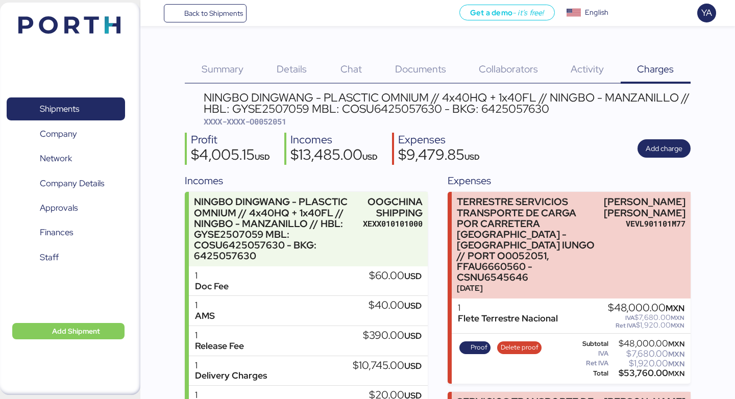
click at [270, 122] on span "XXXX-XXXX-O0052051" at bounding box center [245, 121] width 83 height 10
copy span "O0052051"
